Goal: Task Accomplishment & Management: Use online tool/utility

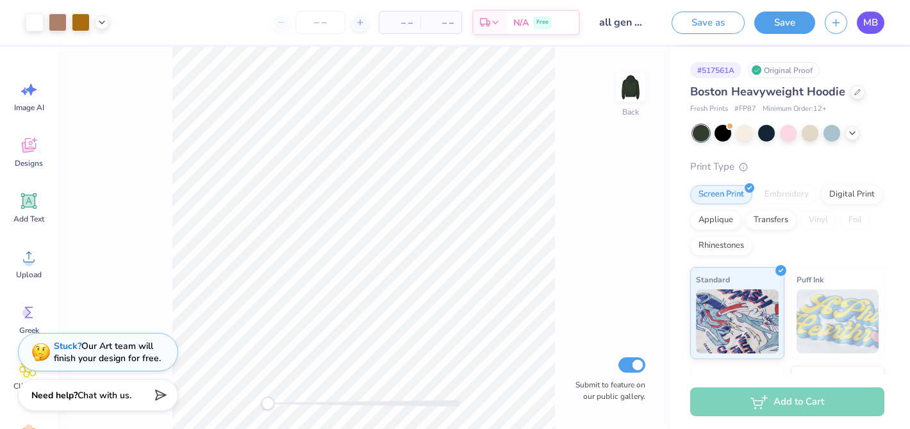
click at [880, 22] on link "MB" at bounding box center [870, 23] width 28 height 22
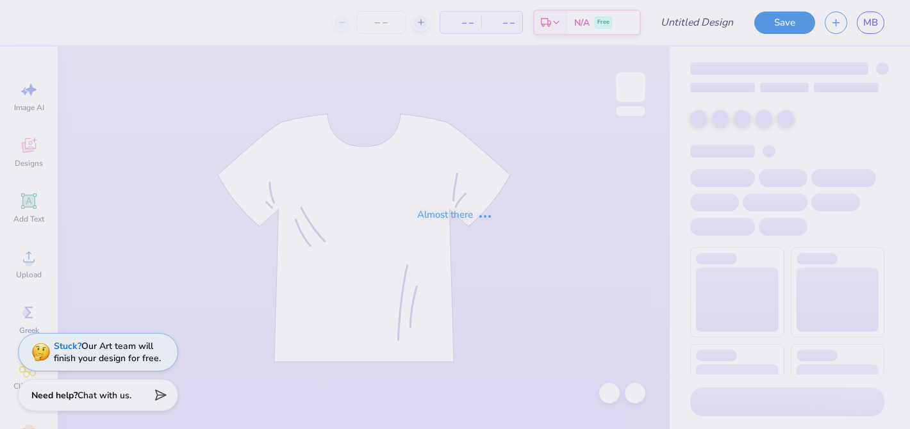
type input "1931 totebag"
type input "12"
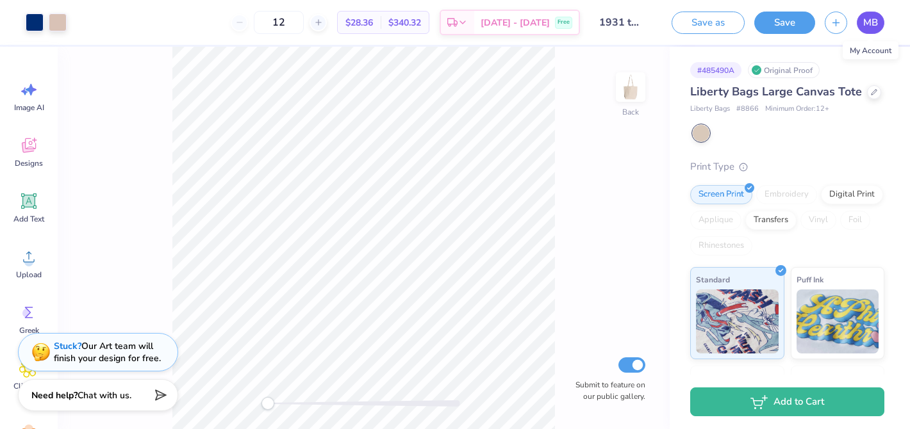
click at [878, 20] on link "MB" at bounding box center [870, 23] width 28 height 22
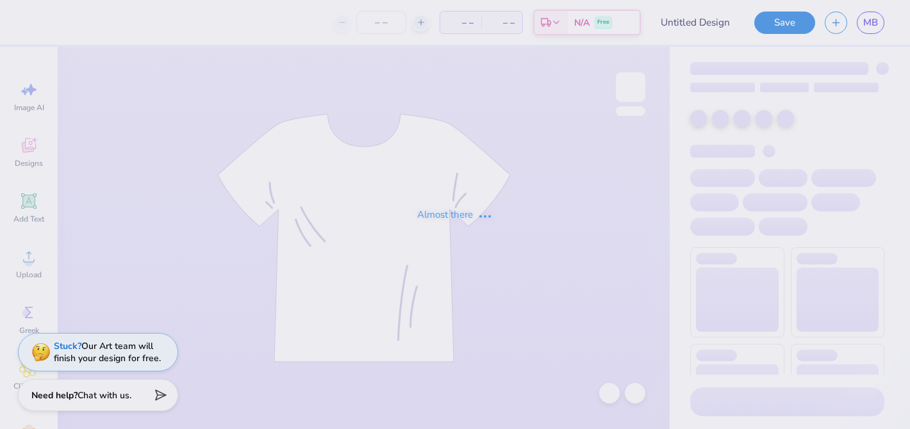
type input "i heart sophos 1"
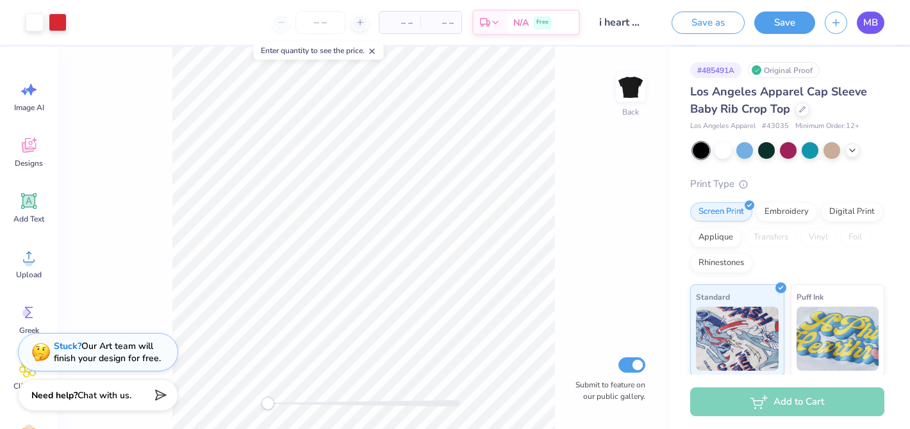
click at [872, 15] on span "MB" at bounding box center [870, 22] width 15 height 15
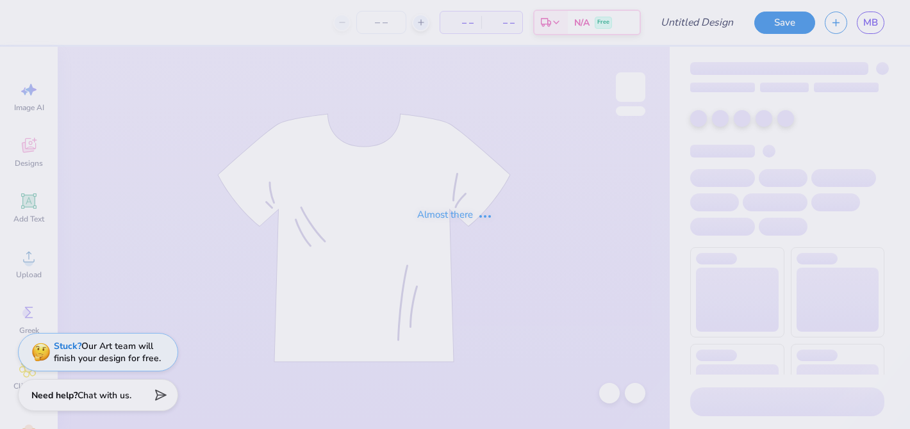
type input "sophos bear hoodie"
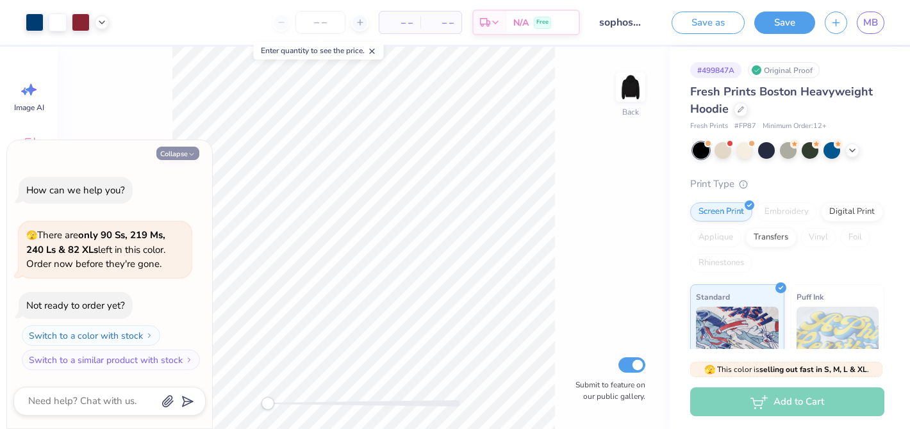
click at [186, 154] on button "Collapse" at bounding box center [177, 153] width 43 height 13
type textarea "x"
click at [188, 151] on icon "button" at bounding box center [192, 155] width 8 height 8
type textarea "x"
